Goal: Transaction & Acquisition: Purchase product/service

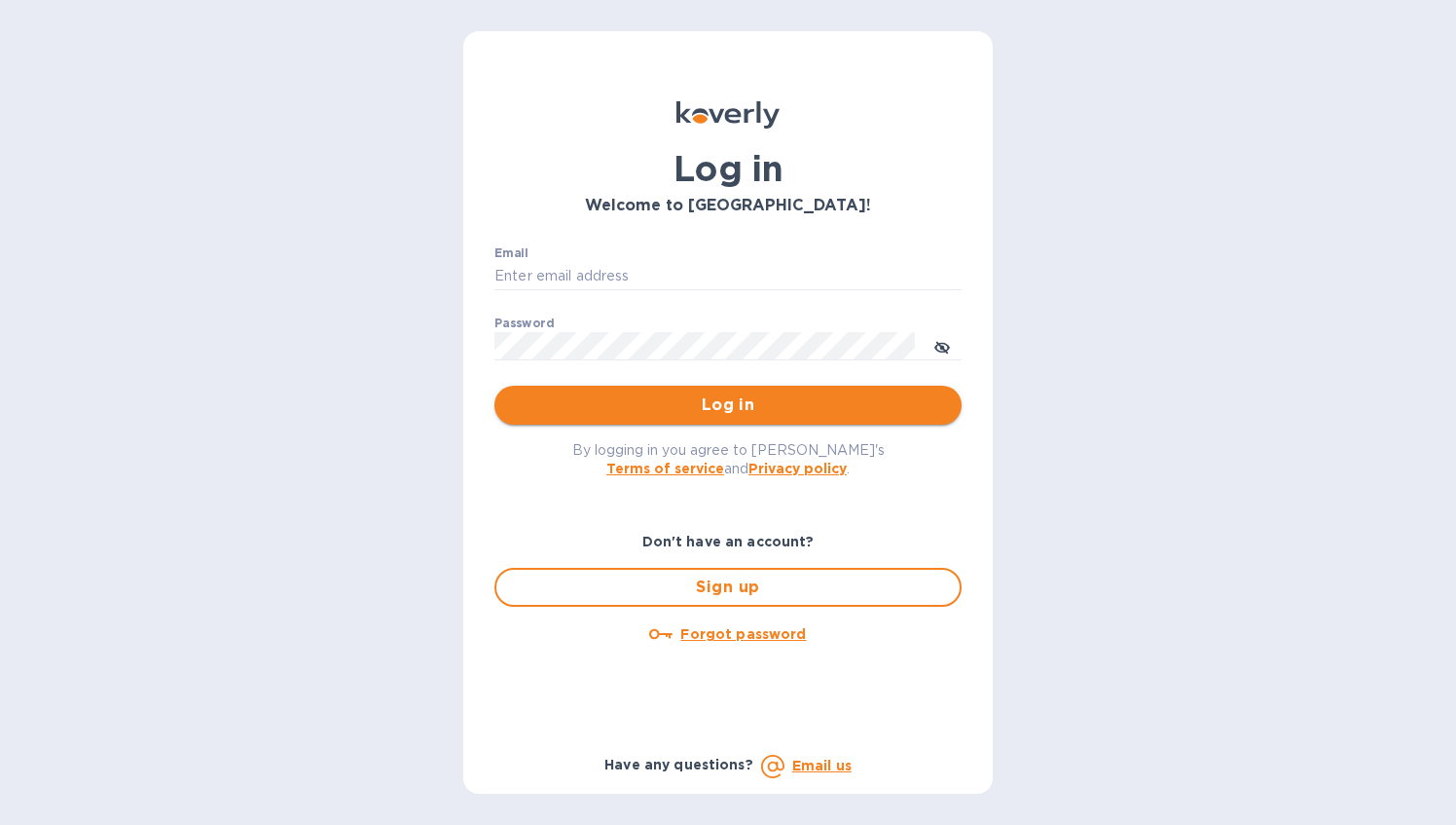
type input "[PERSON_NAME][EMAIL_ADDRESS][DOMAIN_NAME]"
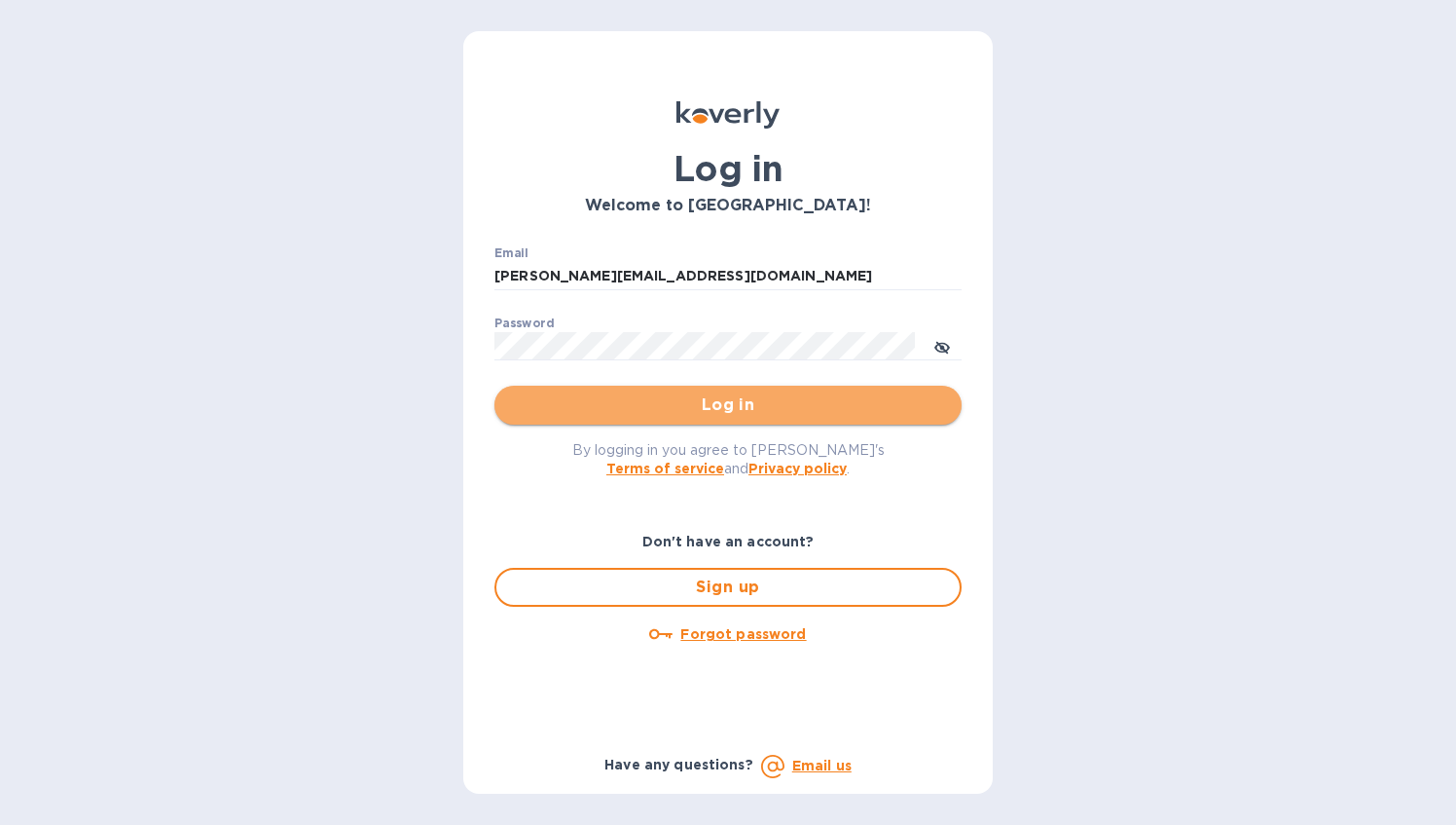
click at [708, 407] on span "Log in" at bounding box center [727, 404] width 436 height 23
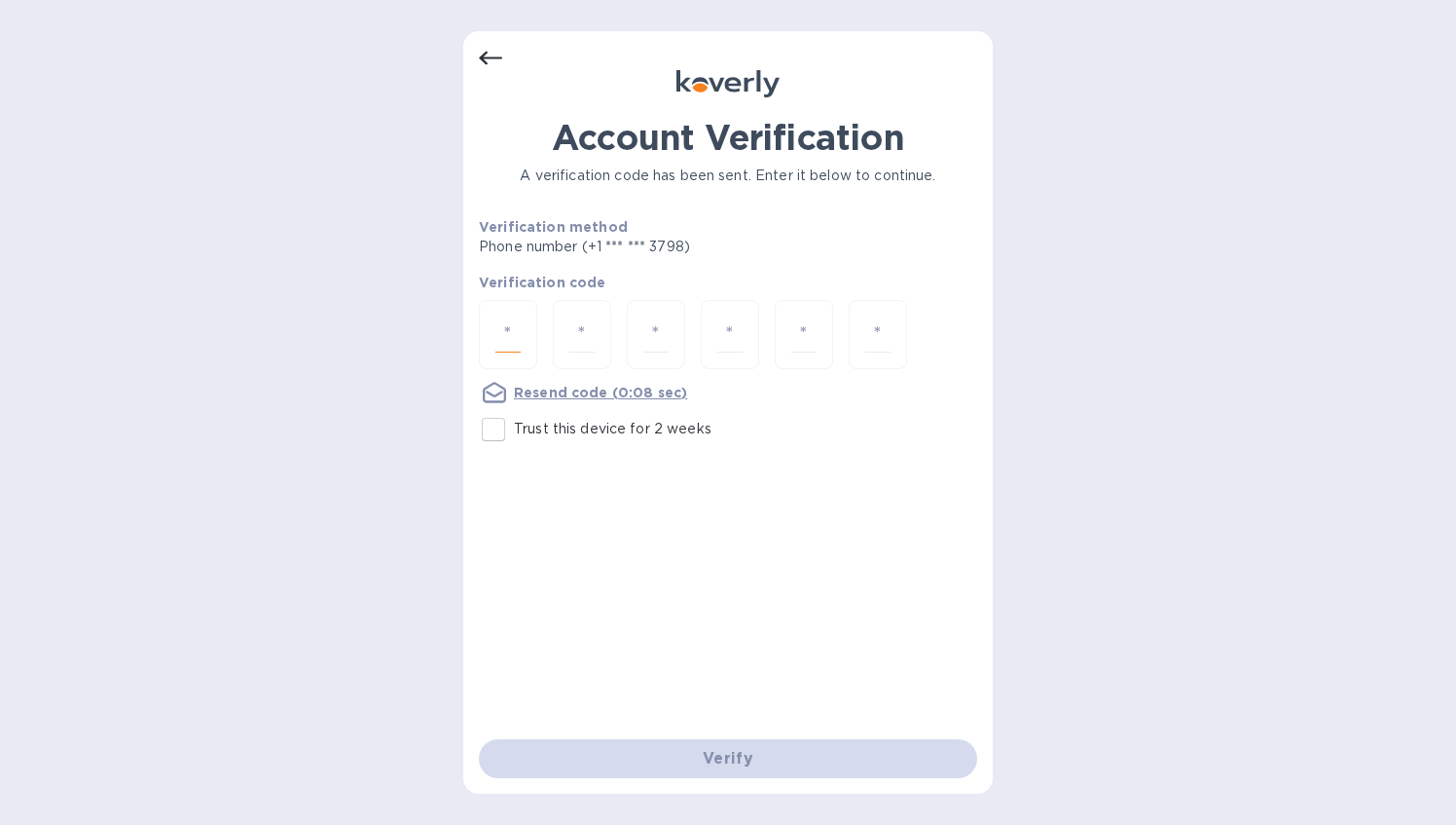
click at [510, 329] on input "number" at bounding box center [508, 334] width 25 height 36
type input "3"
type input "1"
type input "7"
type input "6"
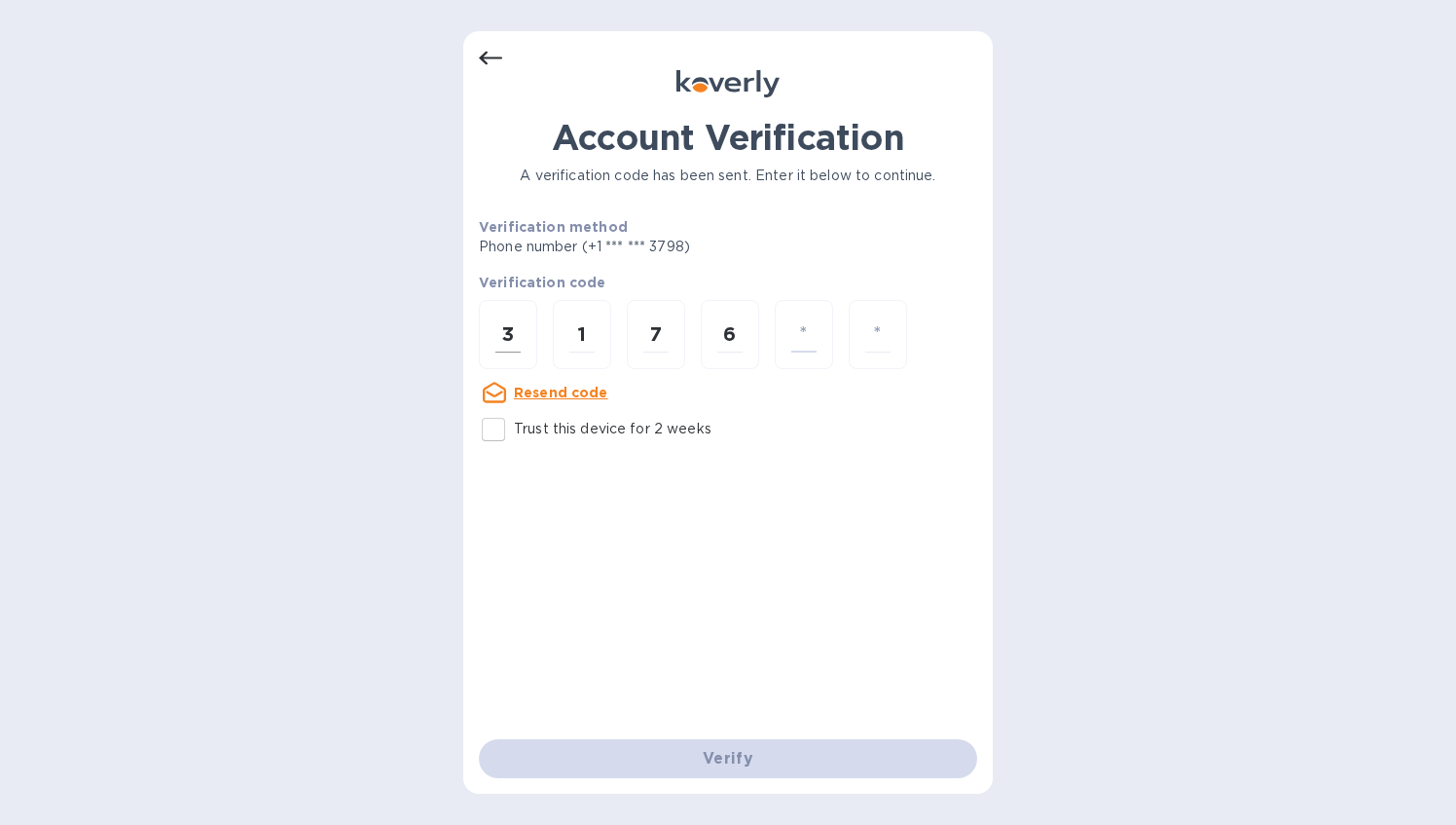
type input "5"
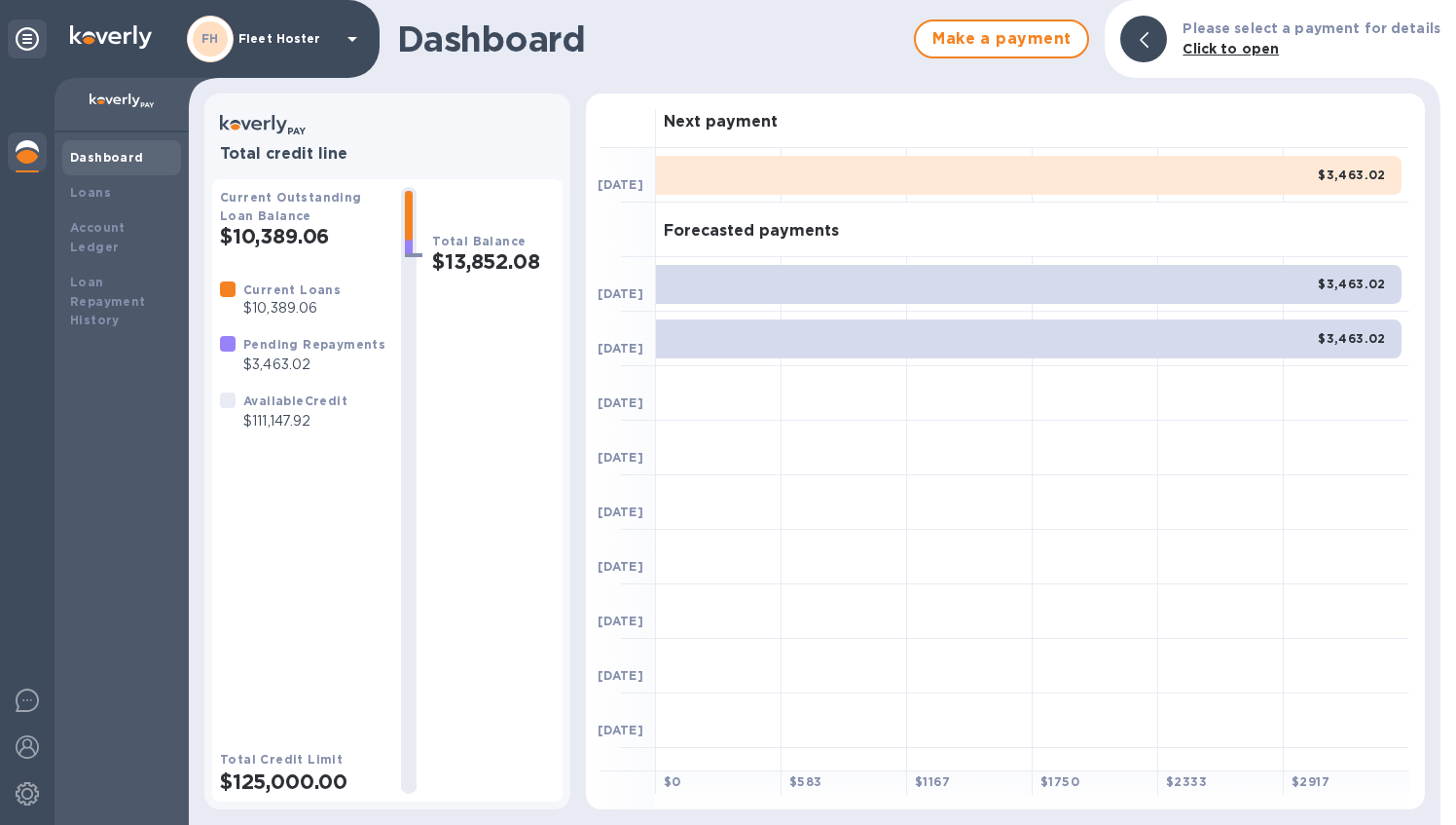
click at [292, 207] on div "Current Outstanding Loan Balance $10,389.06" at bounding box center [303, 216] width 166 height 61
click at [97, 193] on b "Loans" at bounding box center [90, 192] width 41 height 15
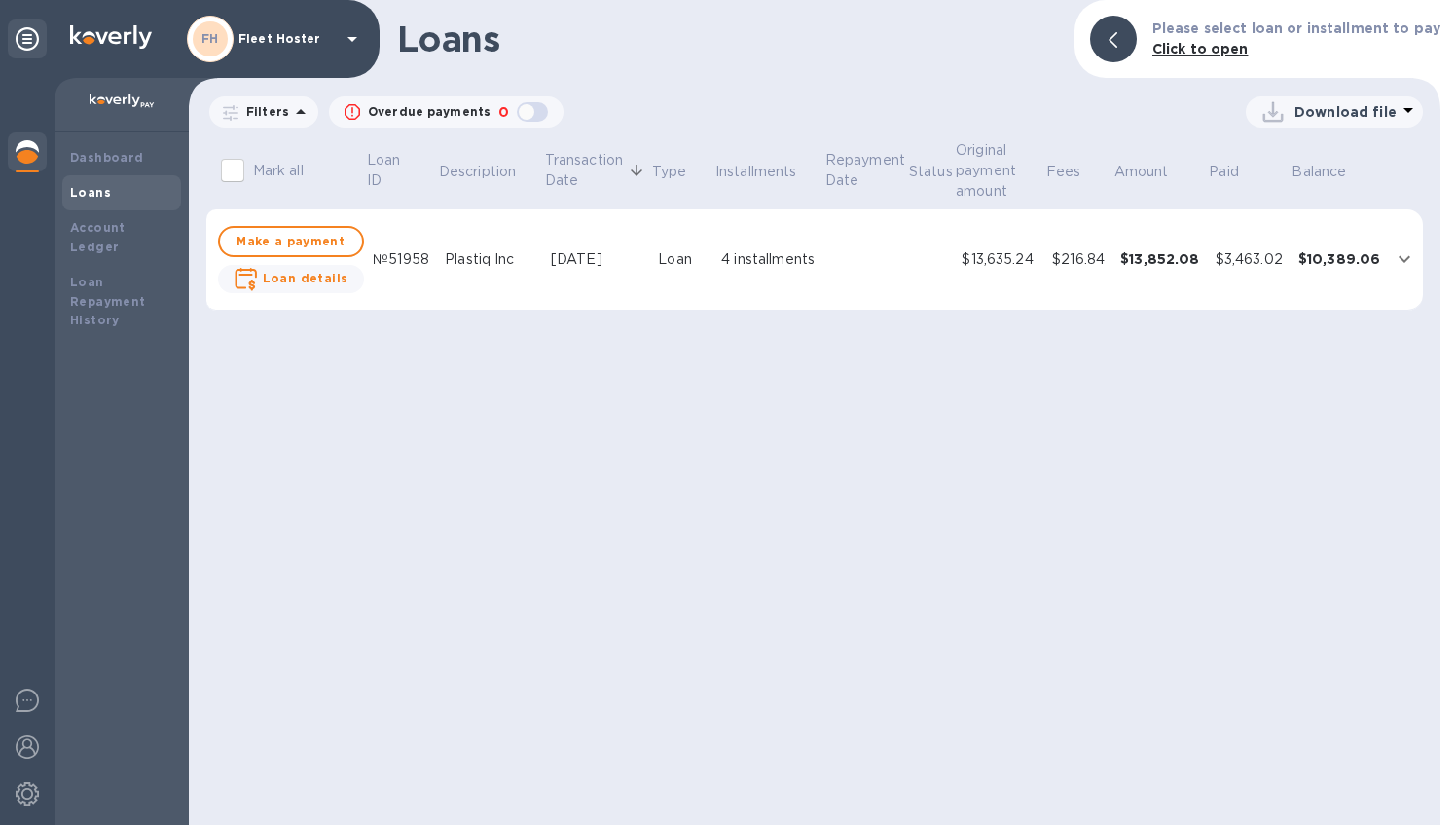
click at [761, 269] on div "4 installments" at bounding box center [768, 259] width 95 height 20
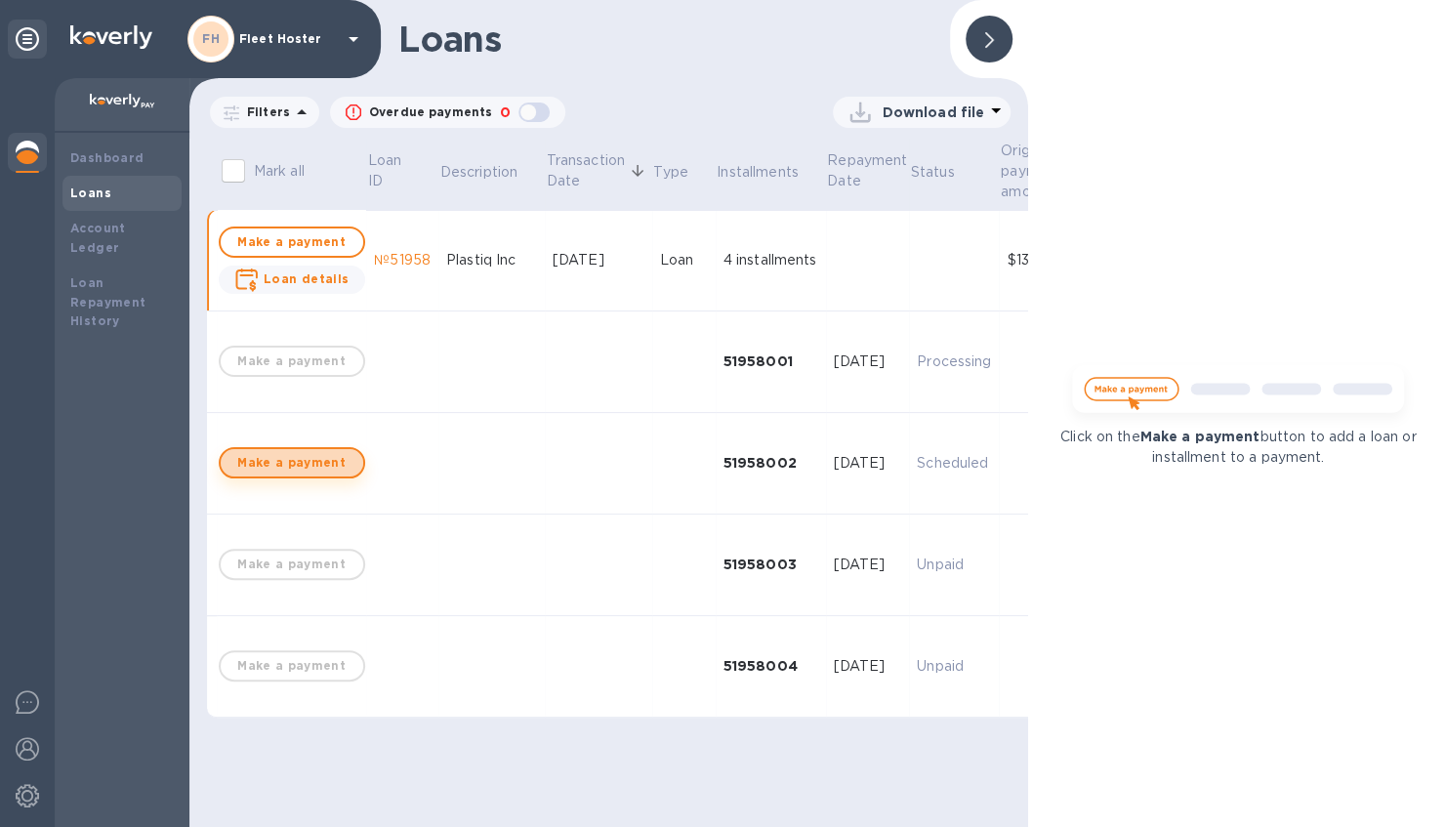
click at [297, 470] on span "Make a payment" at bounding box center [291, 462] width 111 height 23
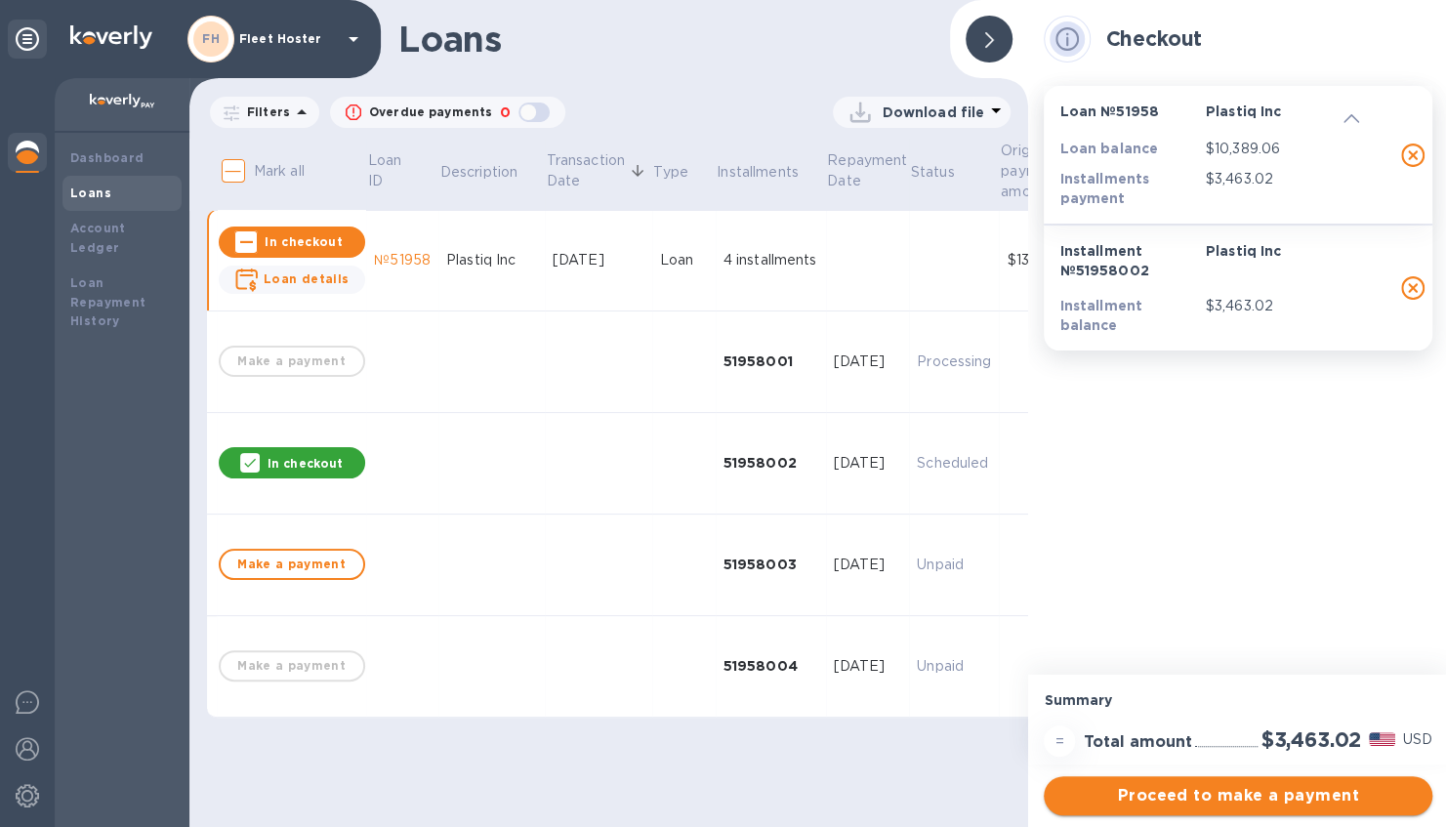
click at [1285, 803] on span "Proceed to make a payment" at bounding box center [1237, 795] width 357 height 23
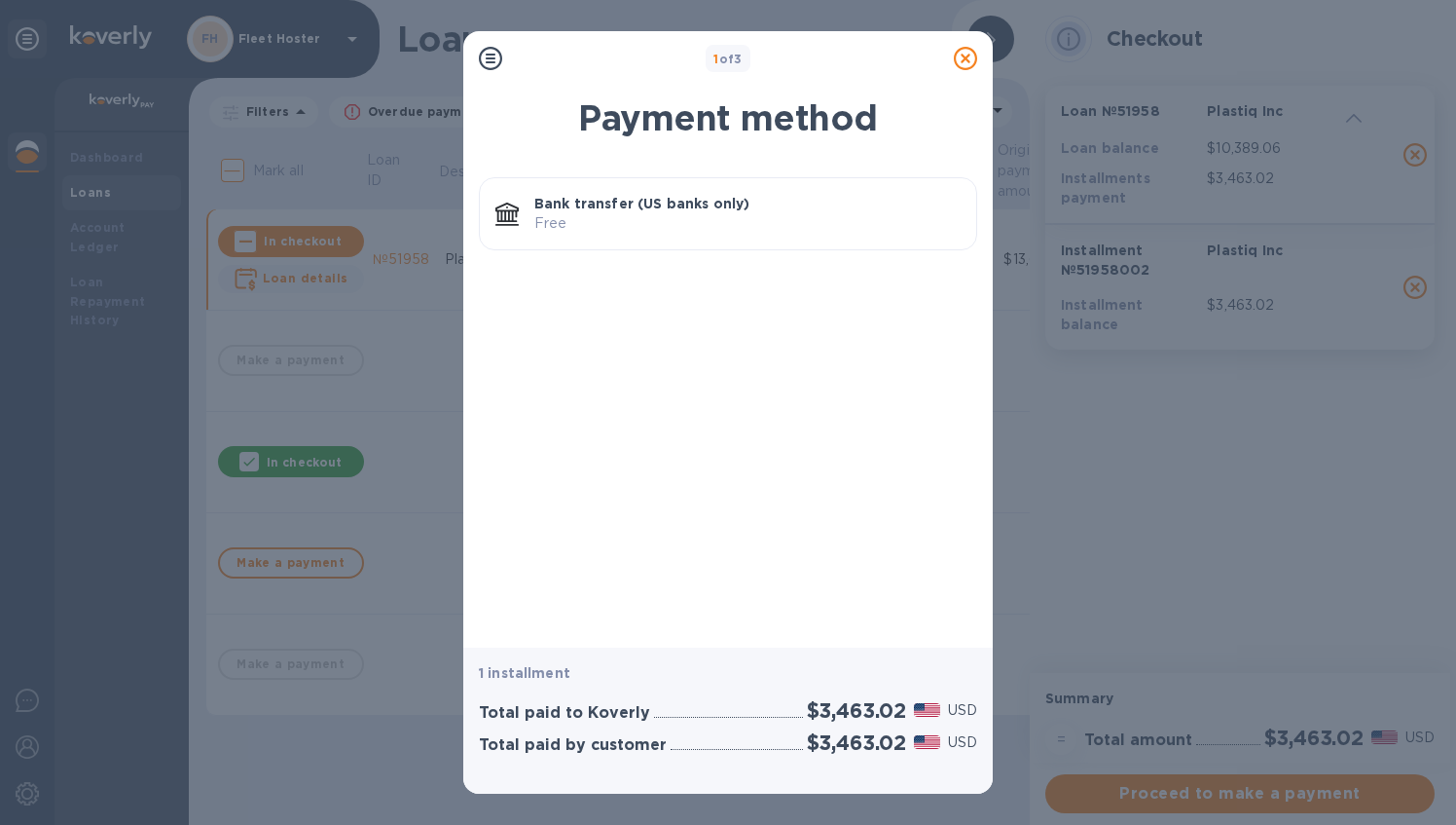
click at [748, 211] on p "Bank transfer (US banks only)" at bounding box center [748, 204] width 427 height 20
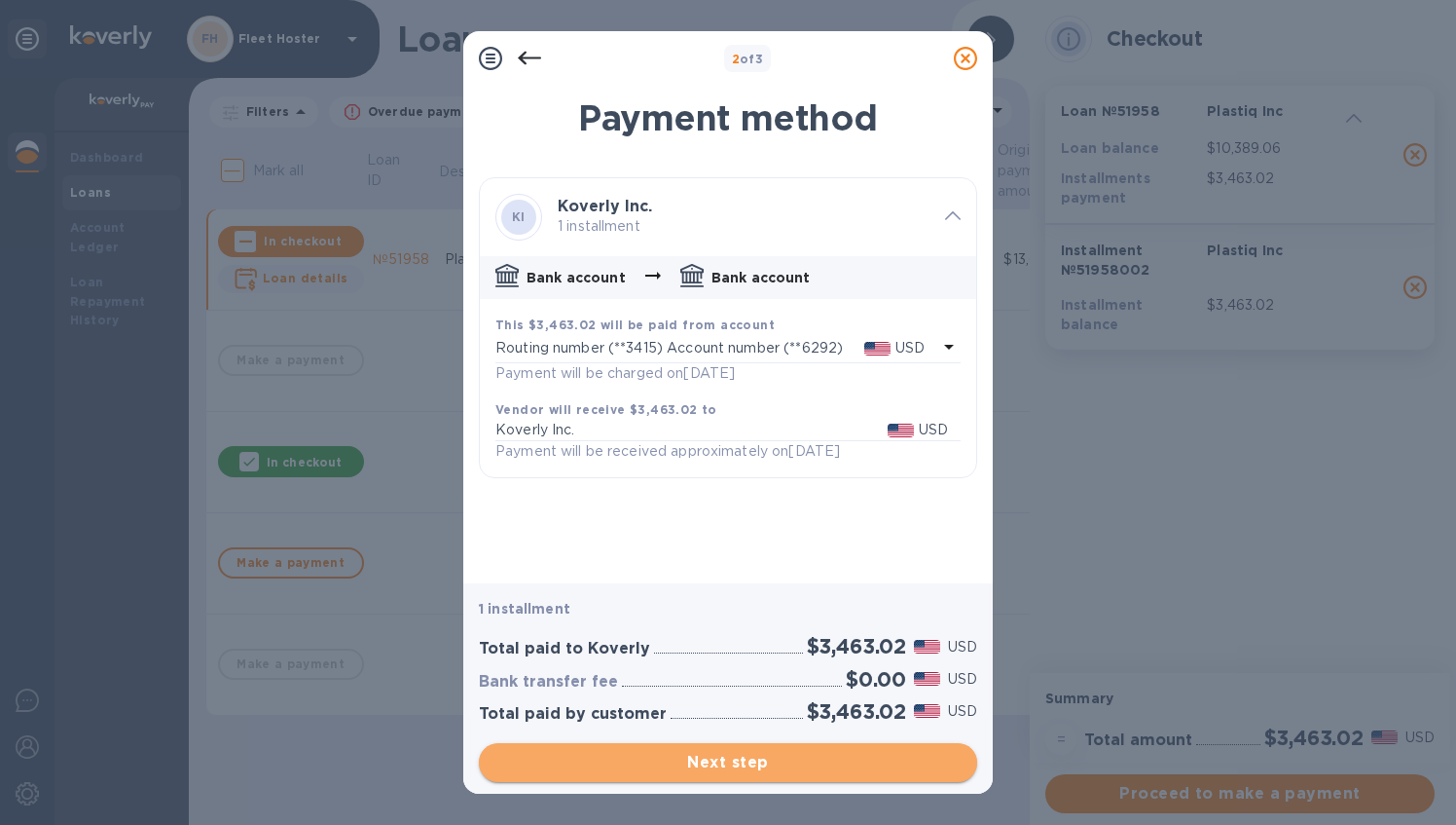
click at [754, 762] on span "Next step" at bounding box center [728, 762] width 468 height 23
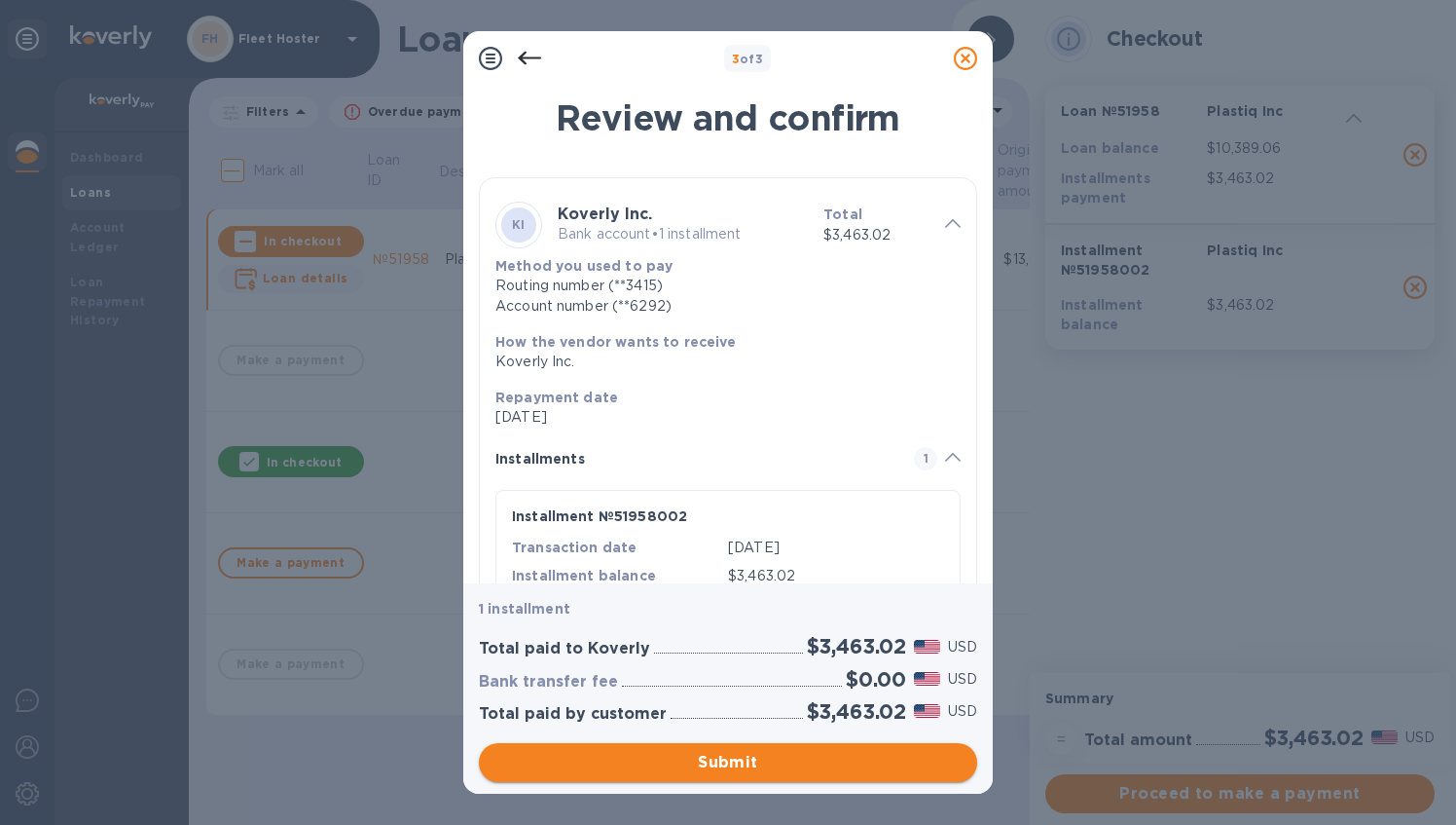
click at [726, 769] on span "Submit" at bounding box center [728, 762] width 468 height 23
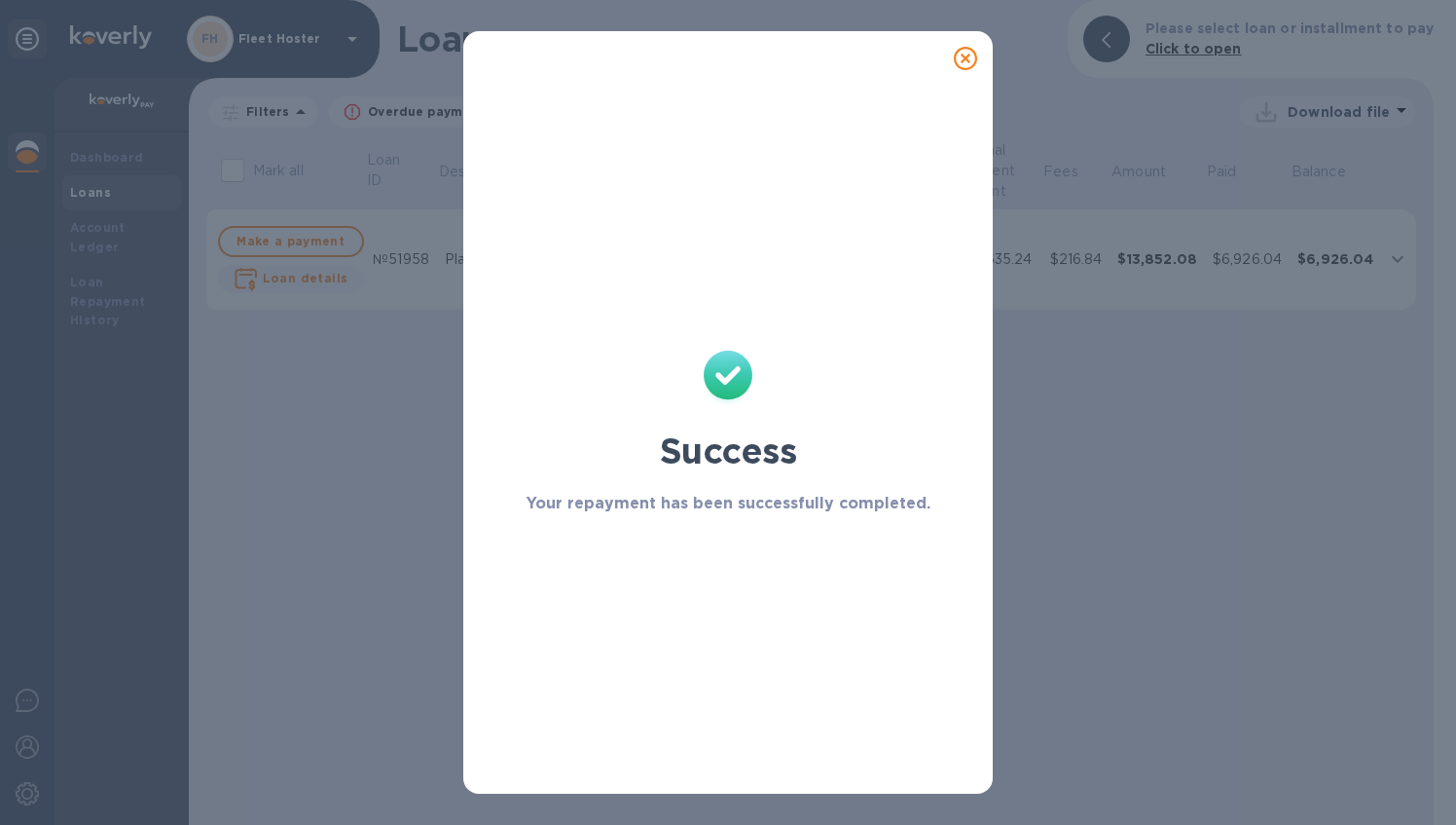
click at [967, 54] on icon at bounding box center [965, 58] width 23 height 23
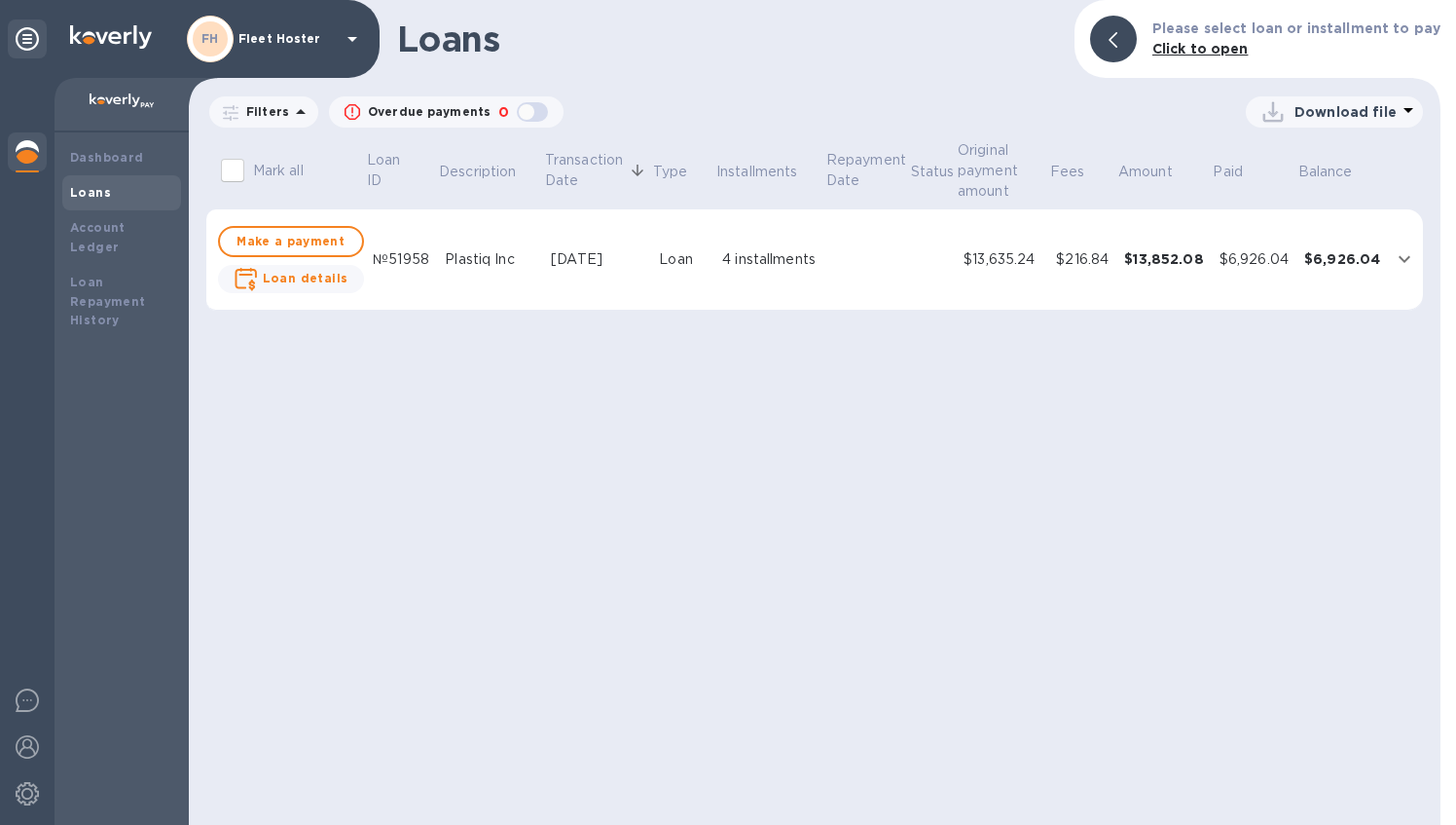
click at [732, 260] on div "4 installments" at bounding box center [769, 259] width 95 height 20
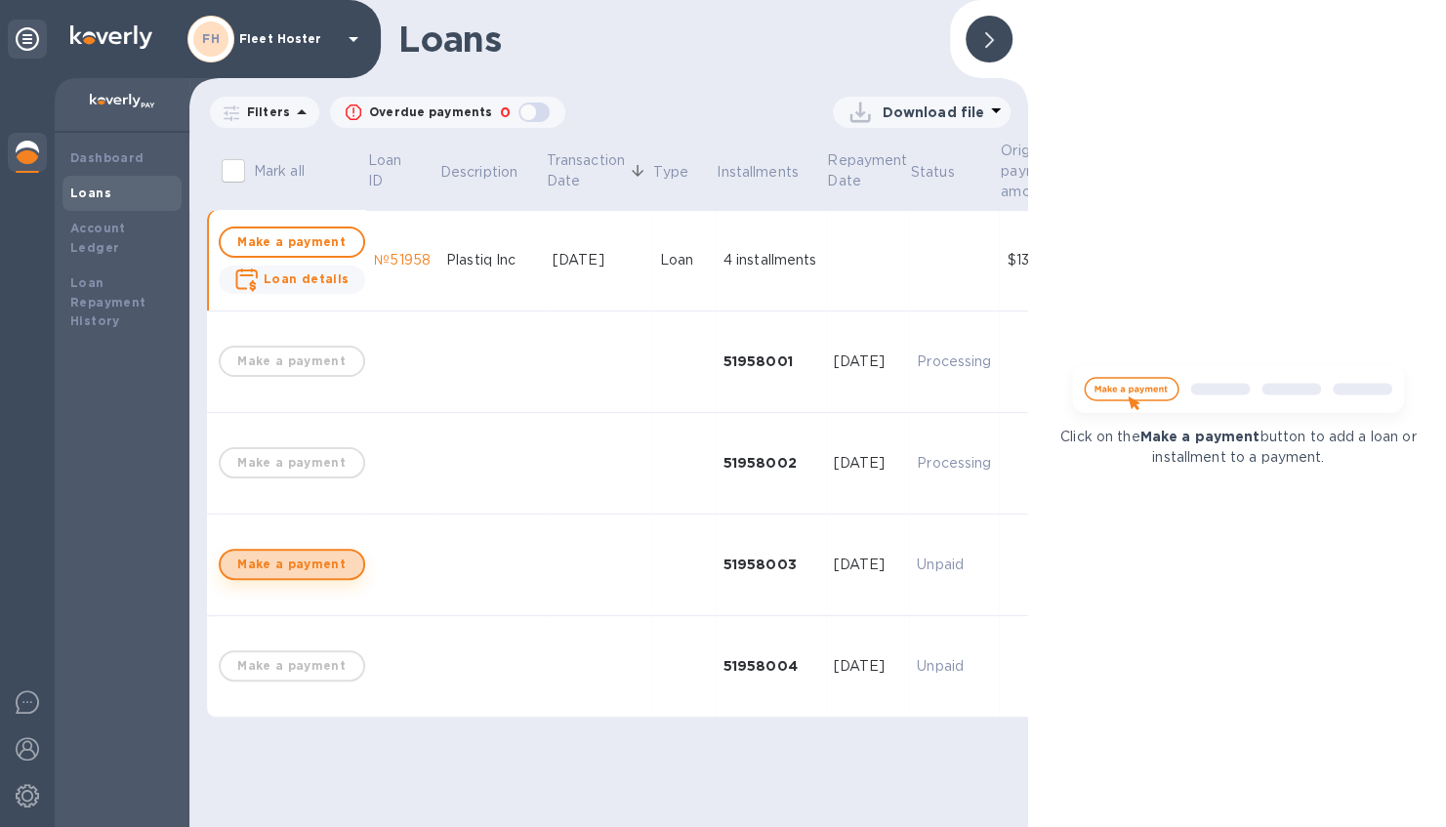
click at [316, 568] on span "Make a payment" at bounding box center [291, 563] width 111 height 23
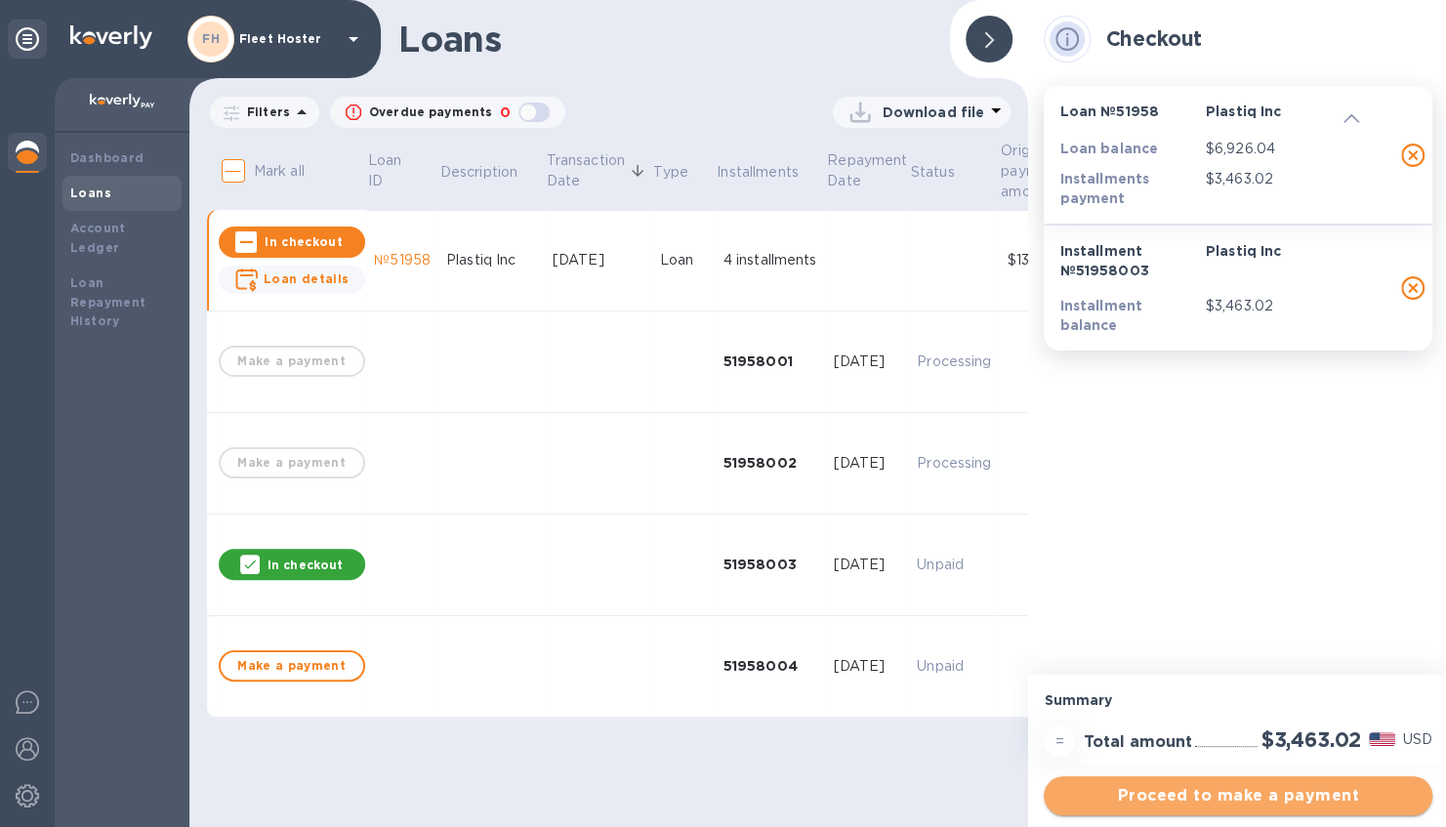
click at [1264, 796] on span "Proceed to make a payment" at bounding box center [1237, 795] width 357 height 23
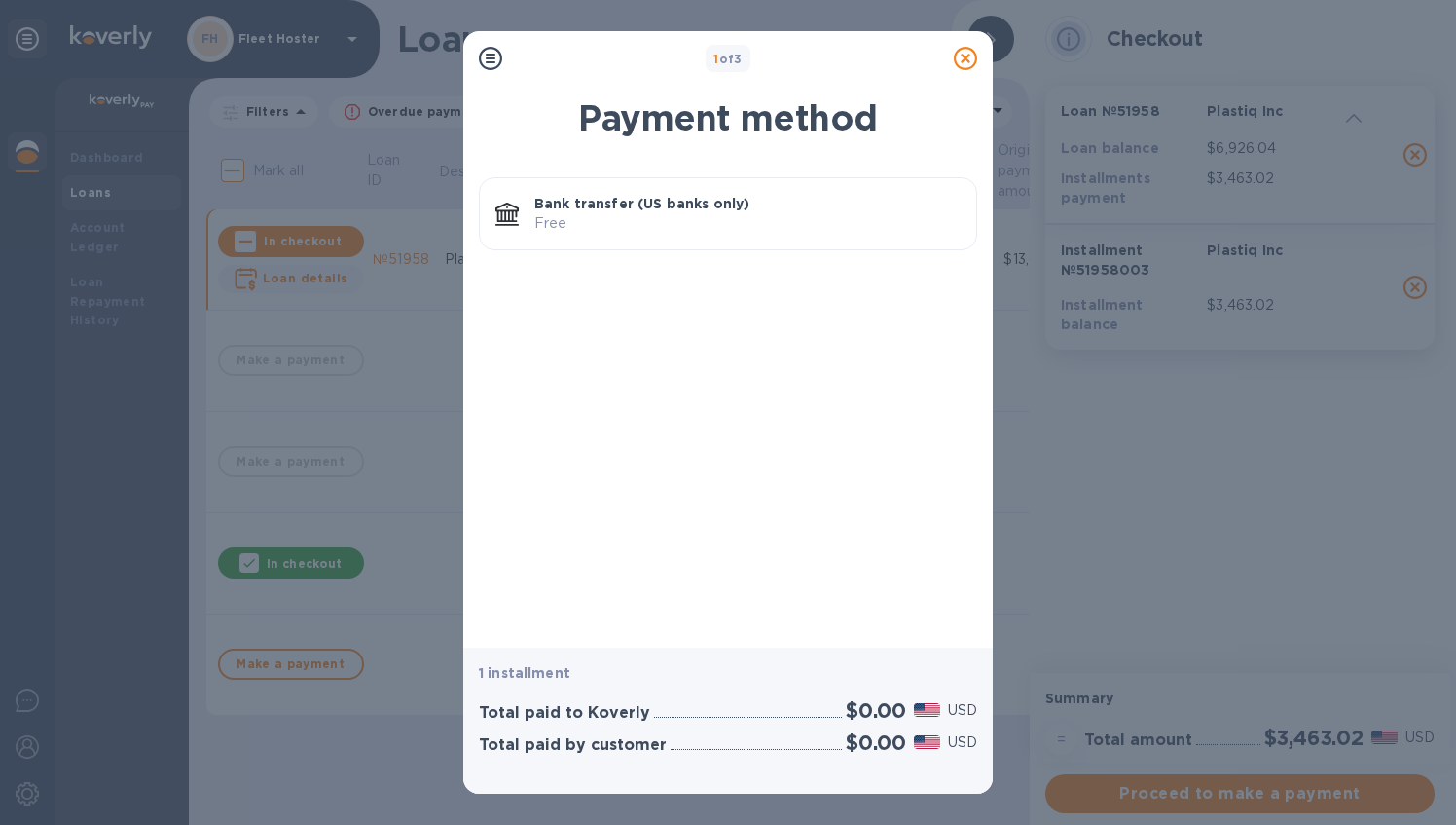
click at [739, 221] on p "Free" at bounding box center [748, 223] width 427 height 20
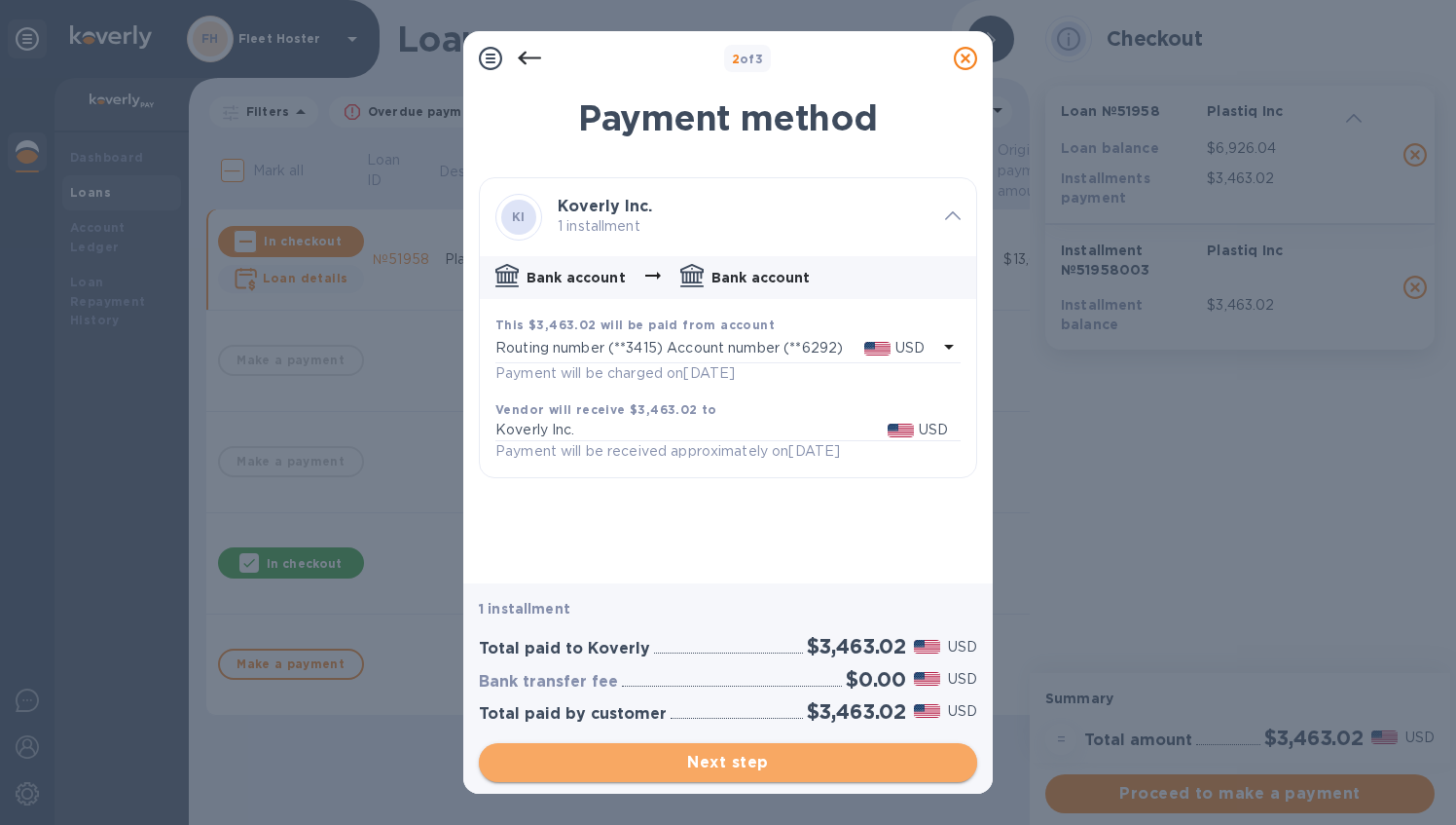
click at [761, 761] on span "Next step" at bounding box center [728, 762] width 468 height 23
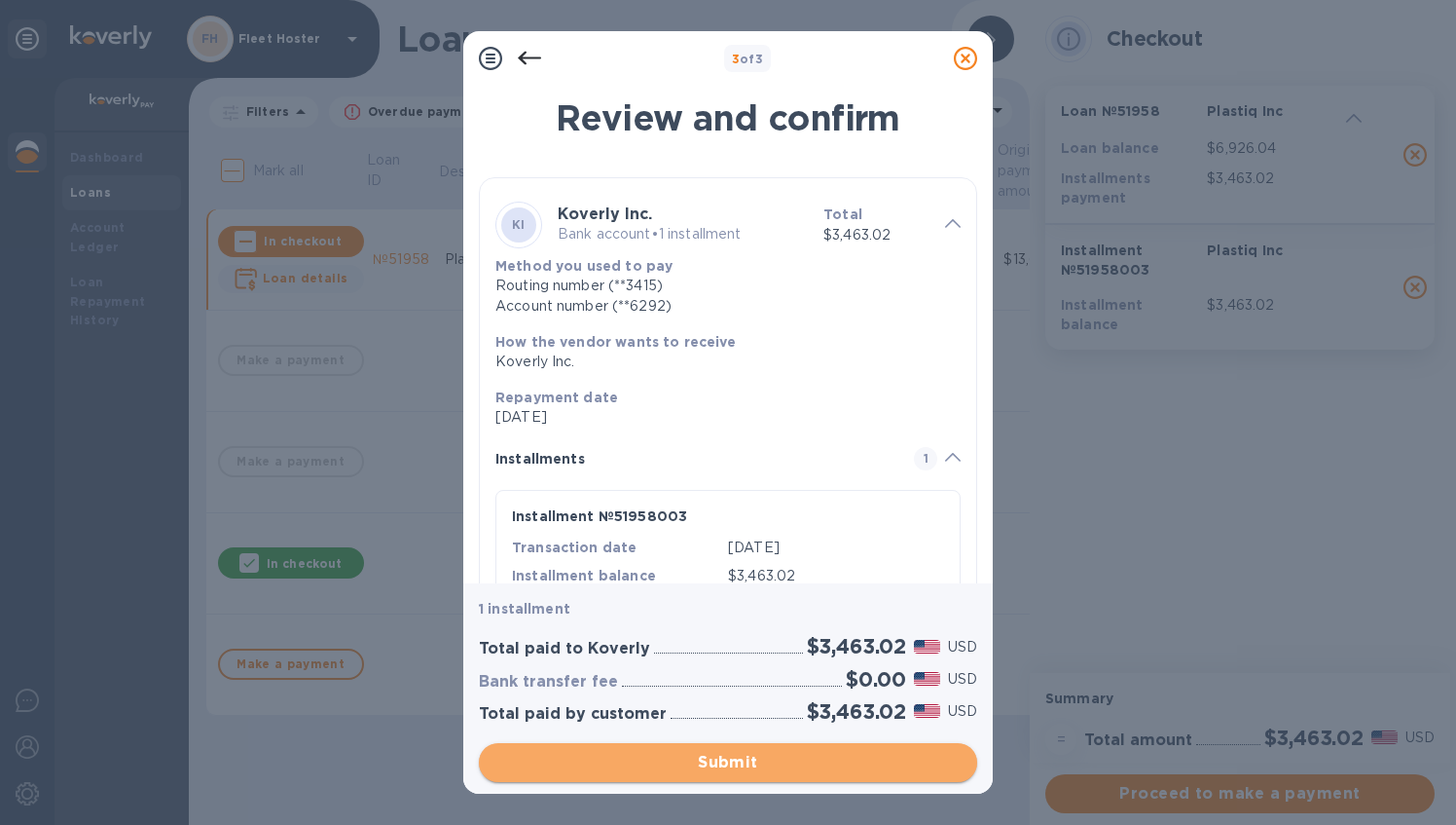
click at [740, 757] on span "Submit" at bounding box center [728, 762] width 468 height 23
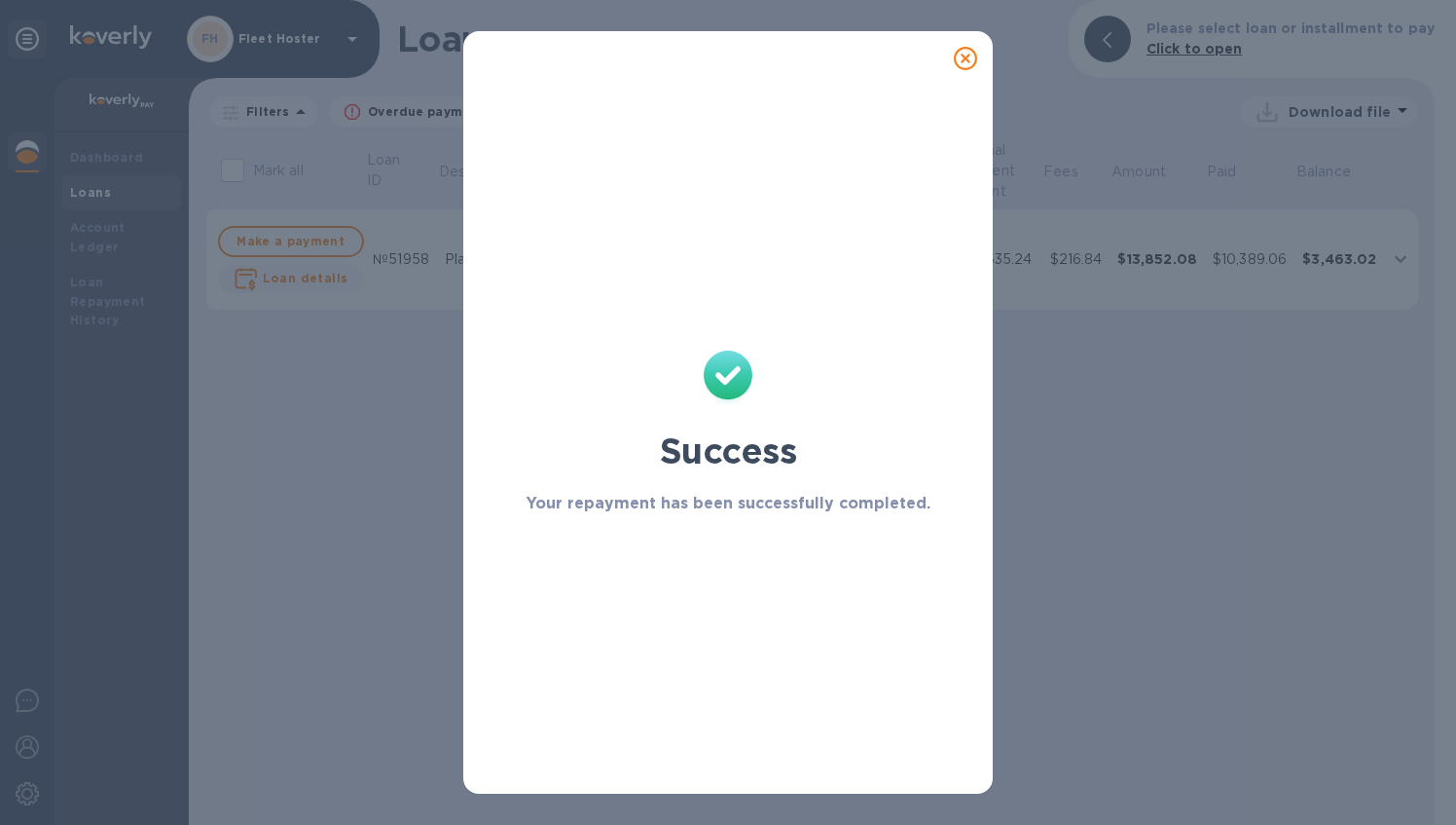
click at [968, 55] on icon at bounding box center [965, 58] width 23 height 23
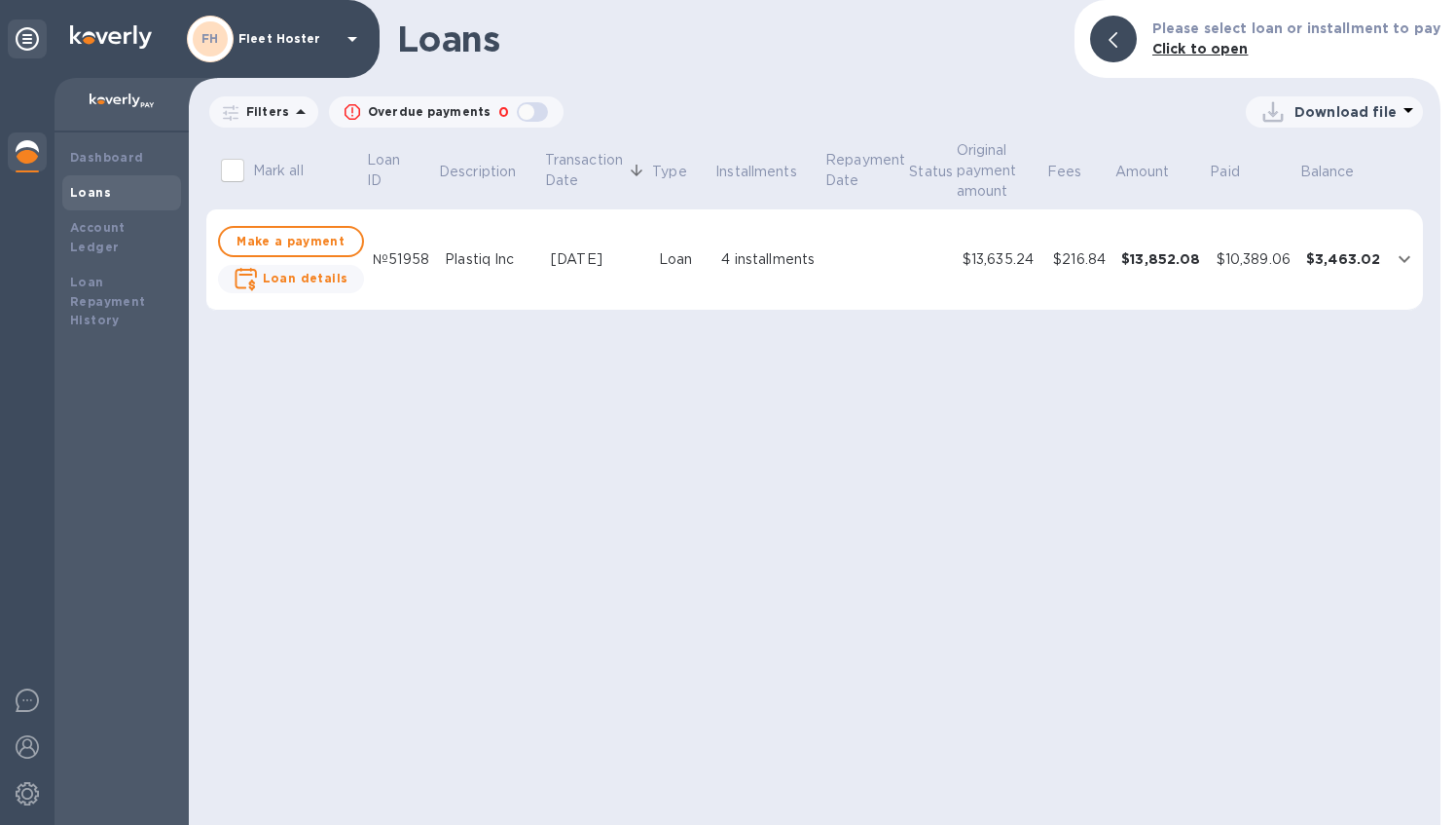
click at [617, 253] on div "Aug 29, 2025" at bounding box center [596, 259] width 93 height 20
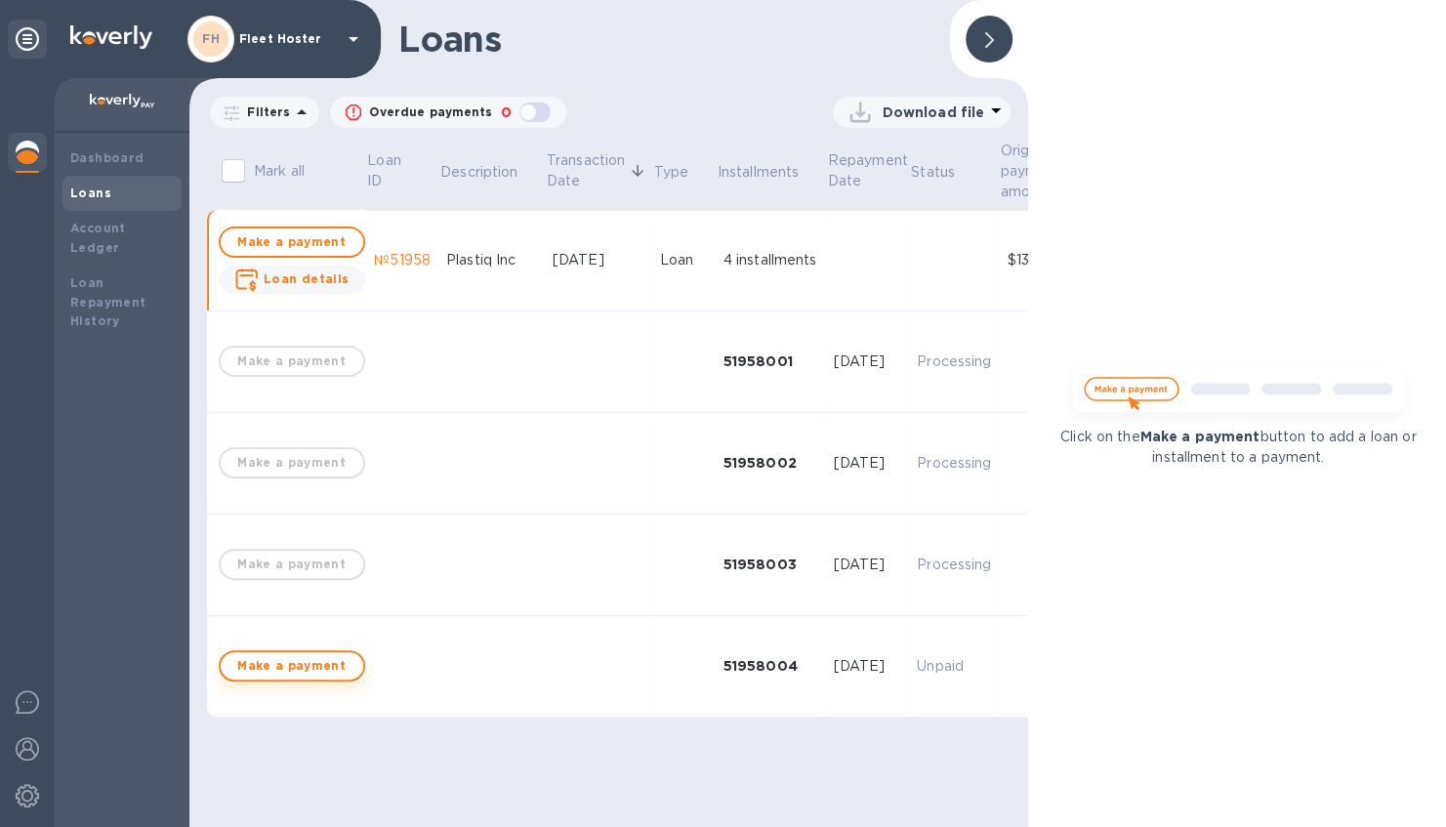
click at [307, 668] on span "Make a payment" at bounding box center [291, 665] width 111 height 23
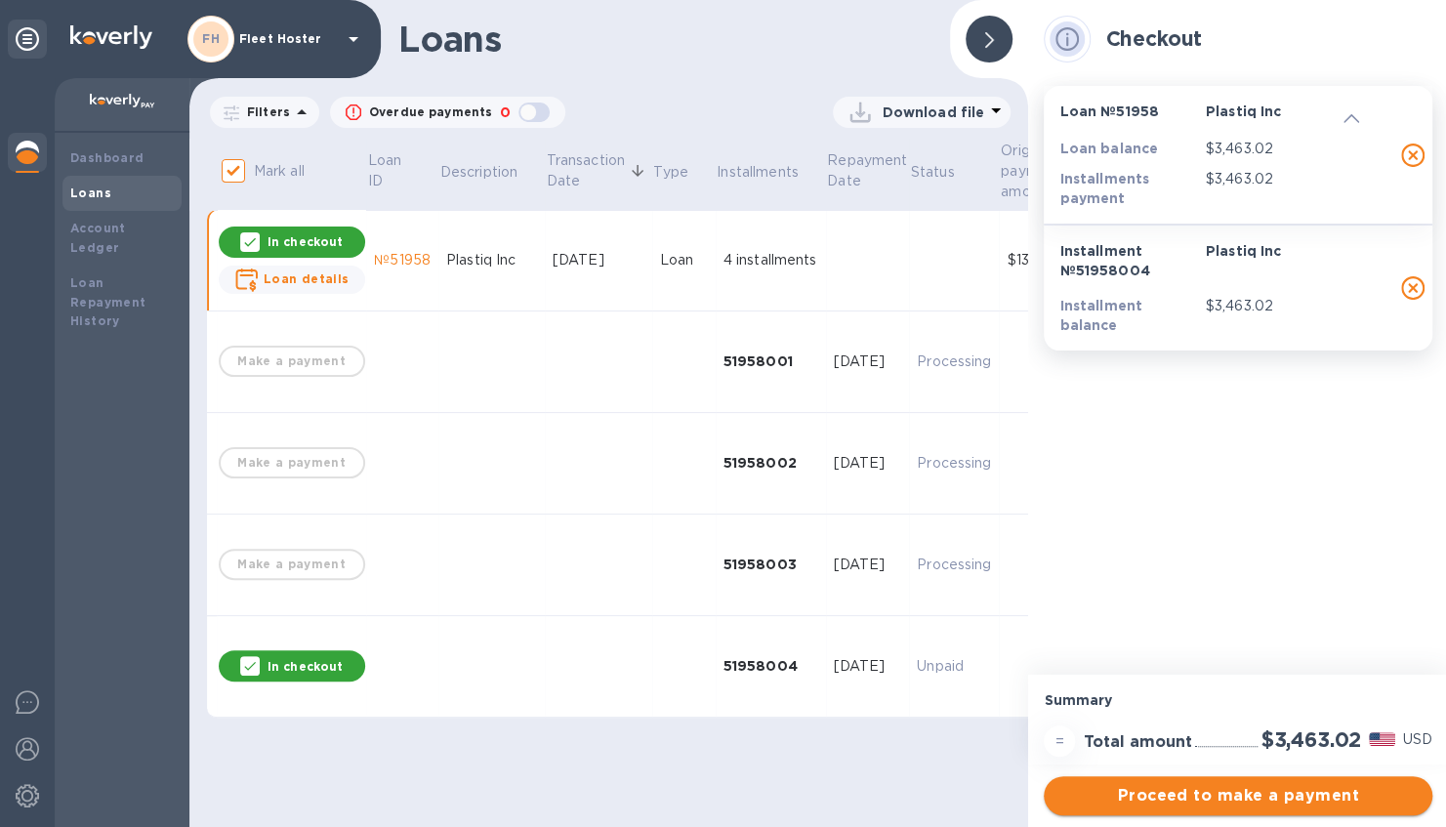
click at [1257, 797] on span "Proceed to make a payment" at bounding box center [1237, 795] width 357 height 23
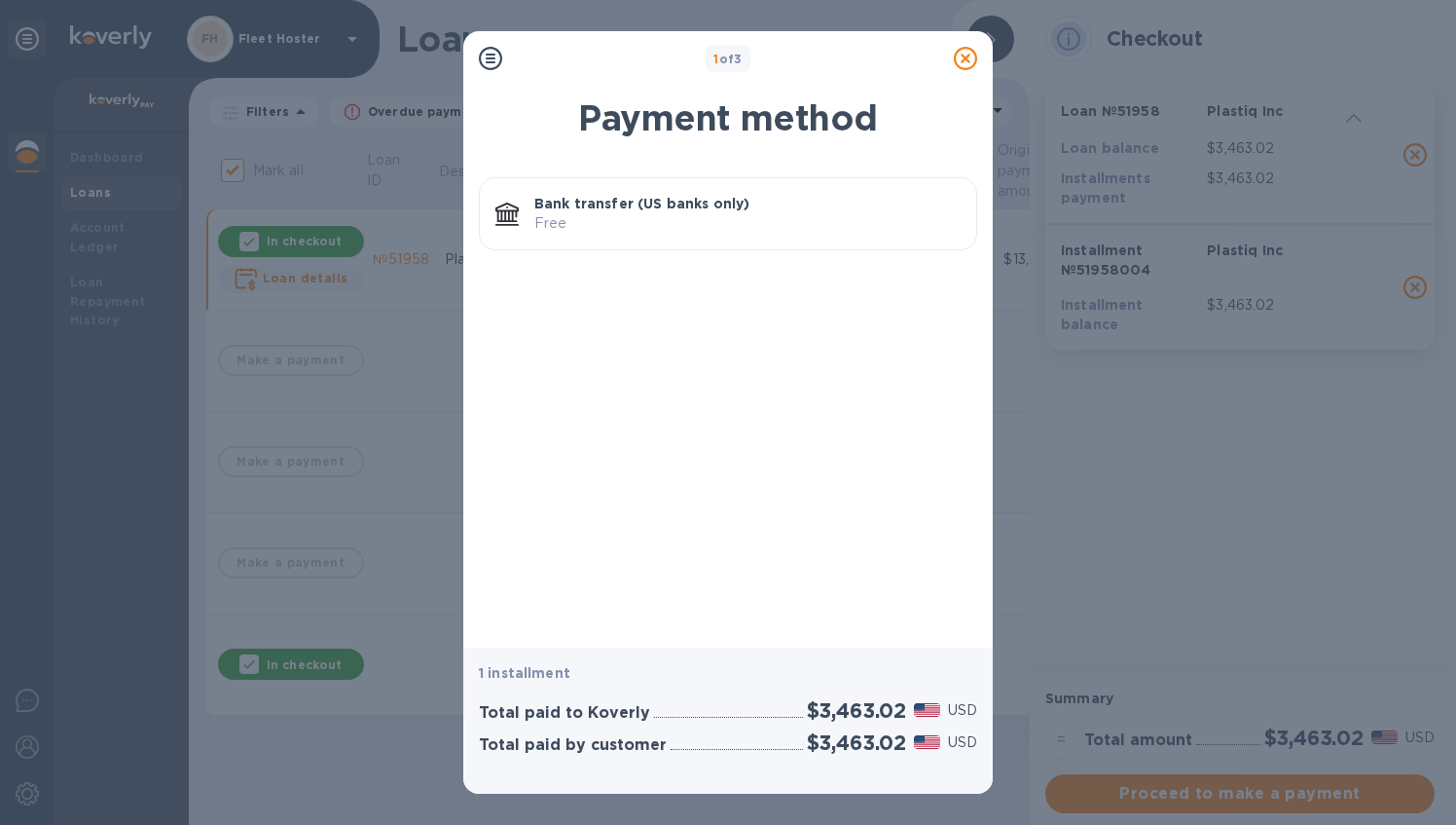
click at [727, 210] on p "Bank transfer (US banks only)" at bounding box center [748, 204] width 427 height 20
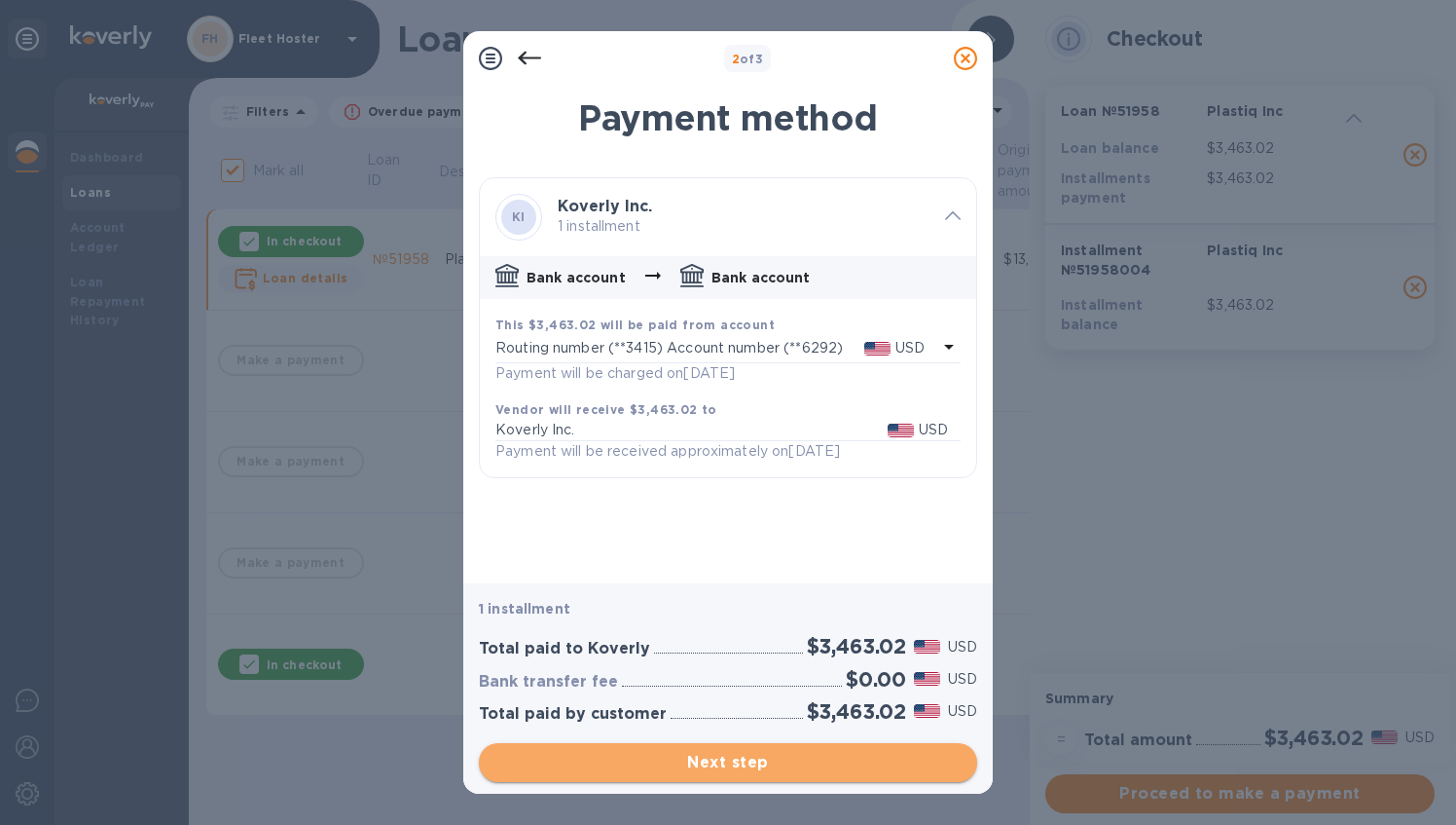
click at [794, 765] on span "Next step" at bounding box center [728, 762] width 468 height 23
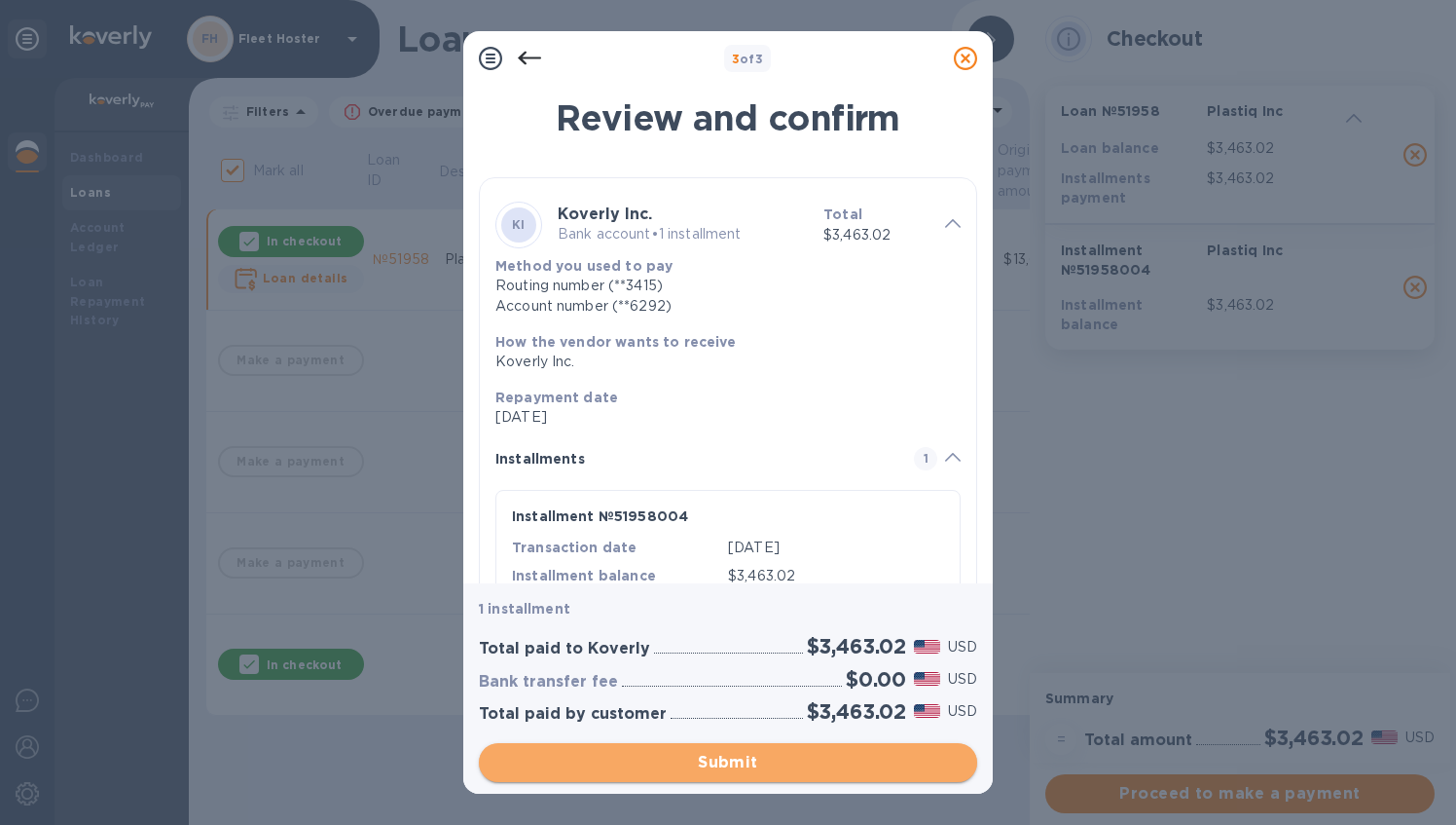
click at [751, 754] on span "Submit" at bounding box center [728, 762] width 468 height 23
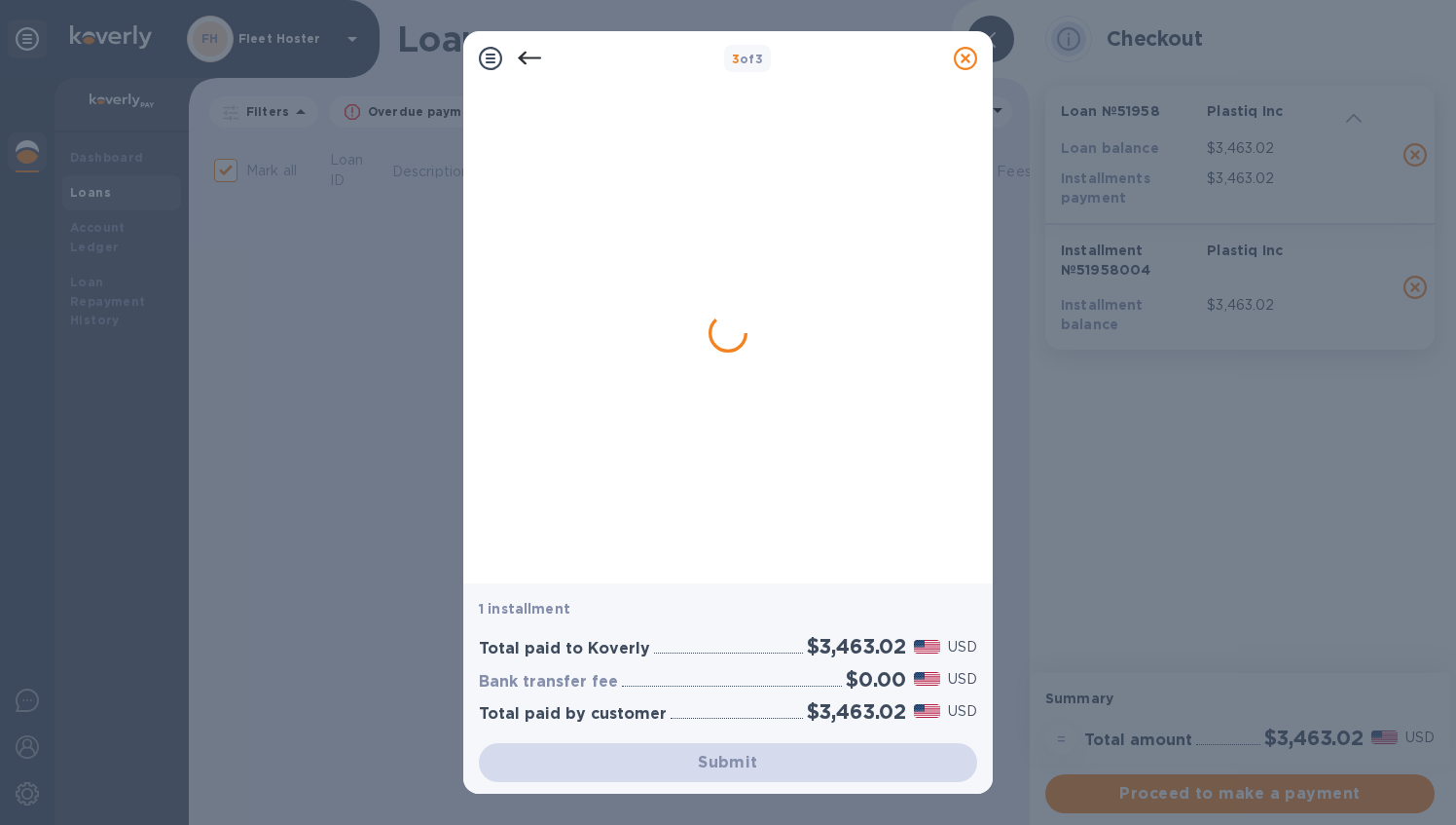
checkbox input "false"
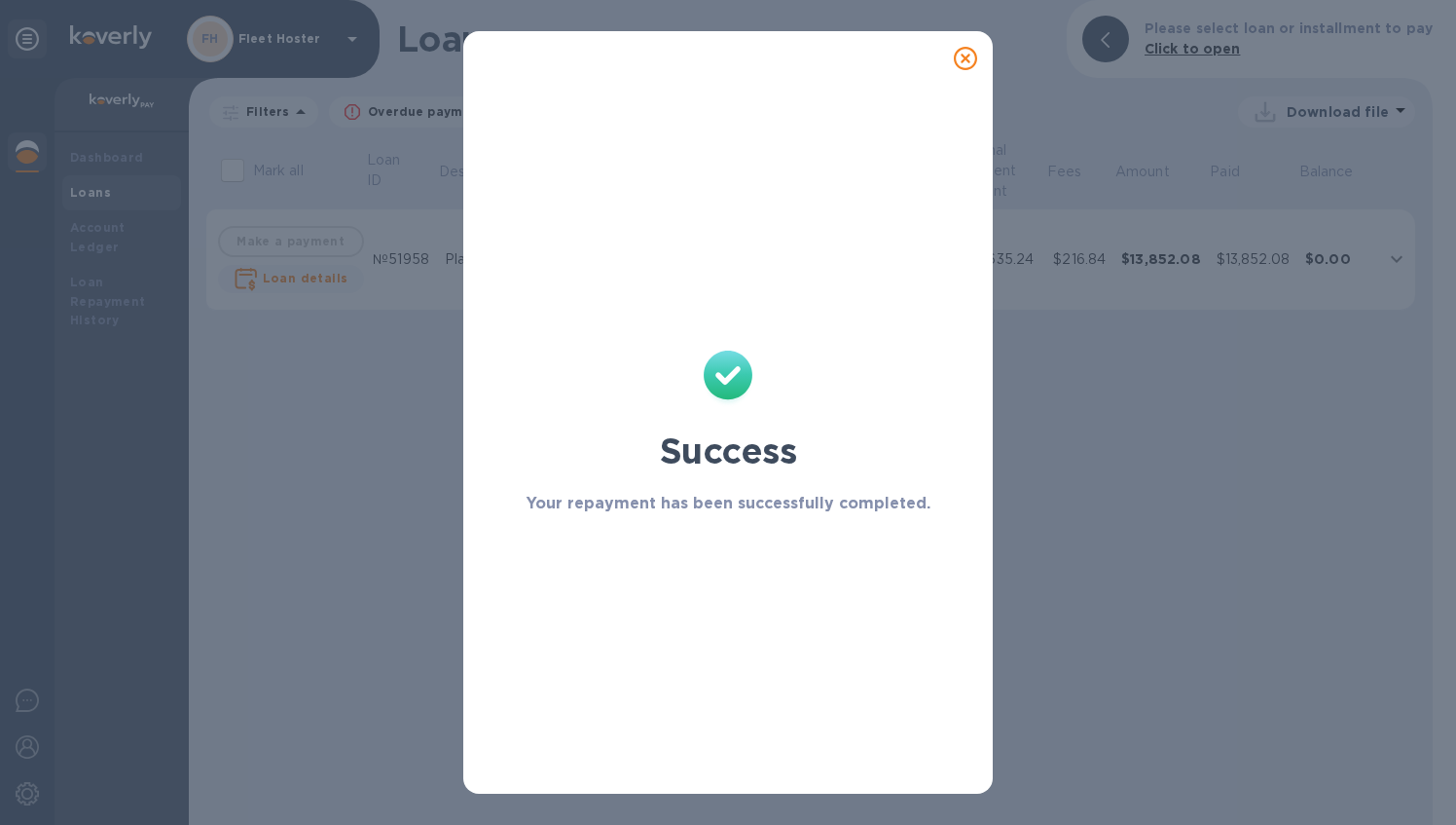
drag, startPoint x: 965, startPoint y: 61, endPoint x: 959, endPoint y: 100, distance: 39.5
click at [965, 61] on icon at bounding box center [965, 58] width 23 height 23
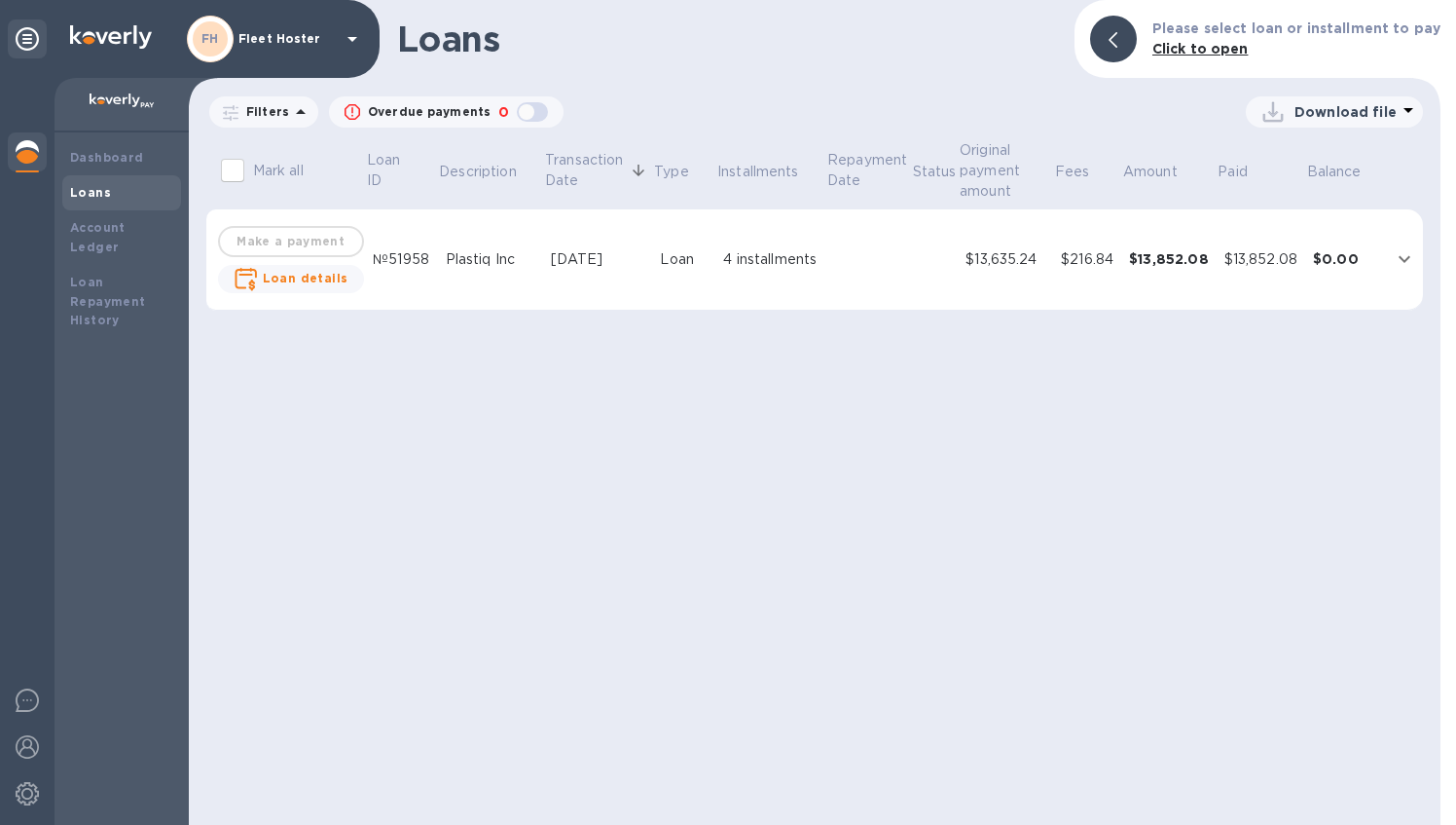
click at [699, 266] on div "Loan" at bounding box center [684, 259] width 48 height 20
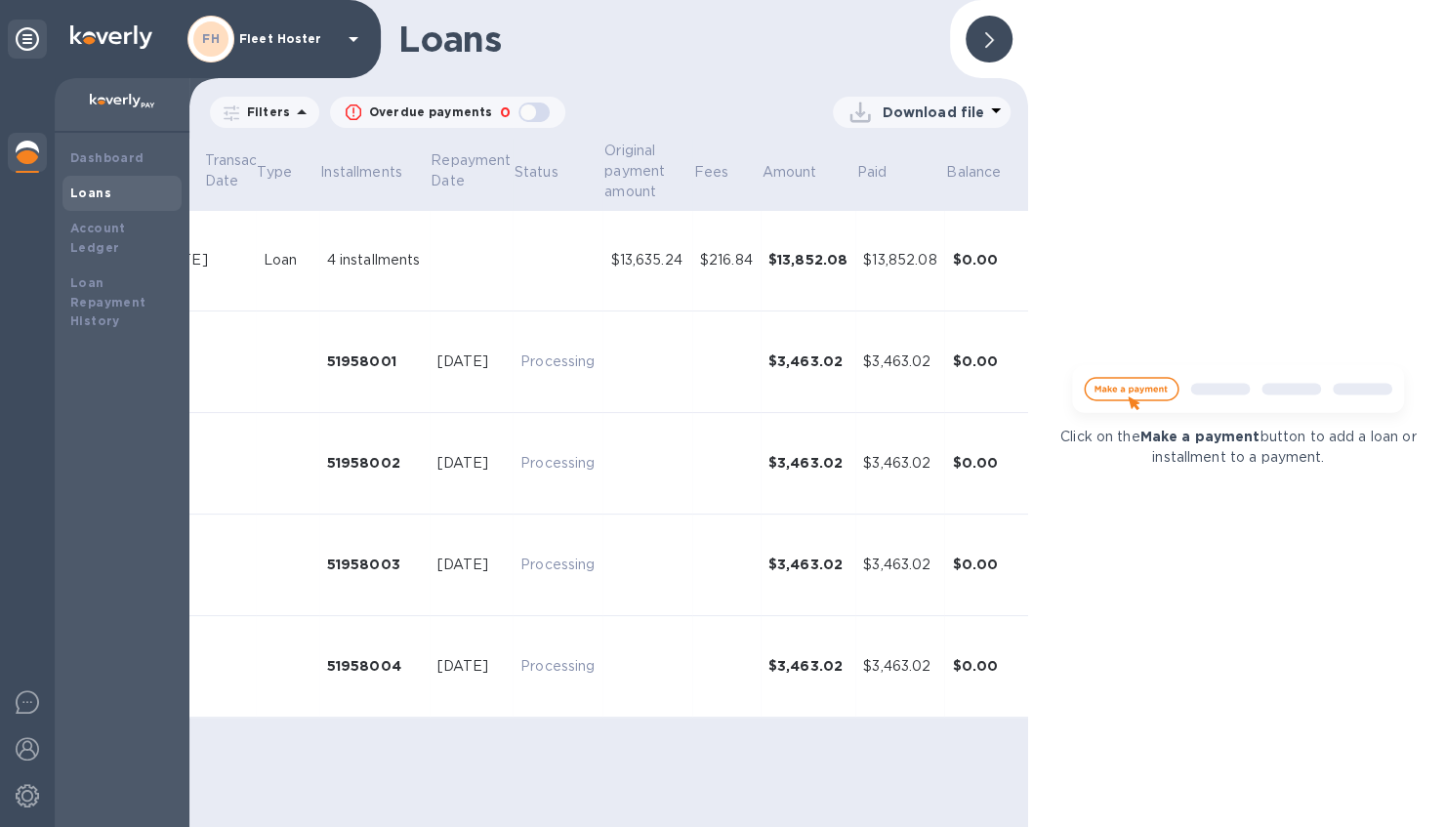
scroll to position [0, 414]
